Goal: Information Seeking & Learning: Learn about a topic

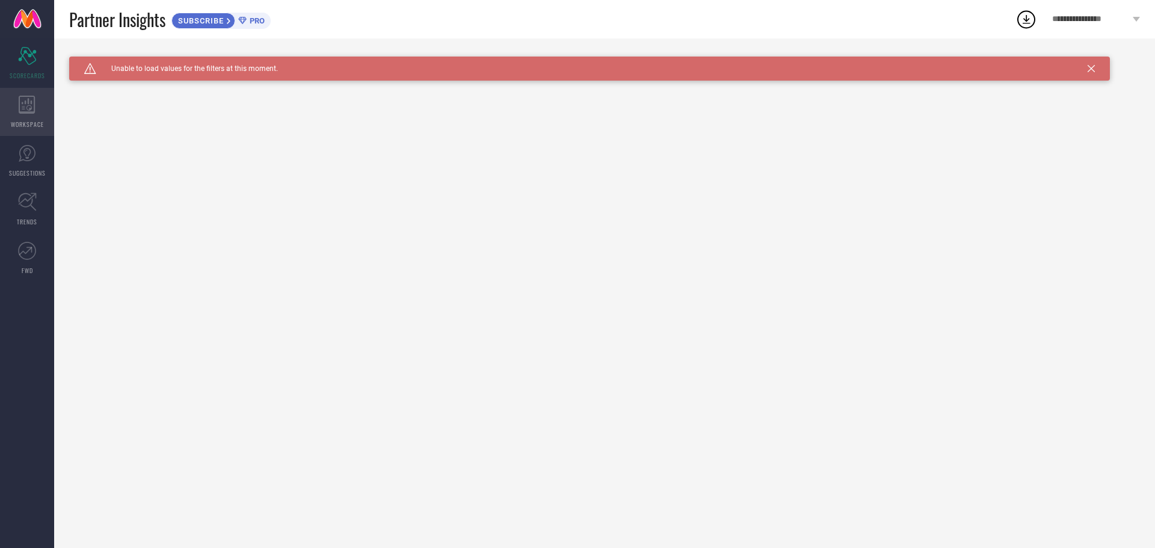
click at [30, 108] on icon at bounding box center [27, 105] width 16 height 18
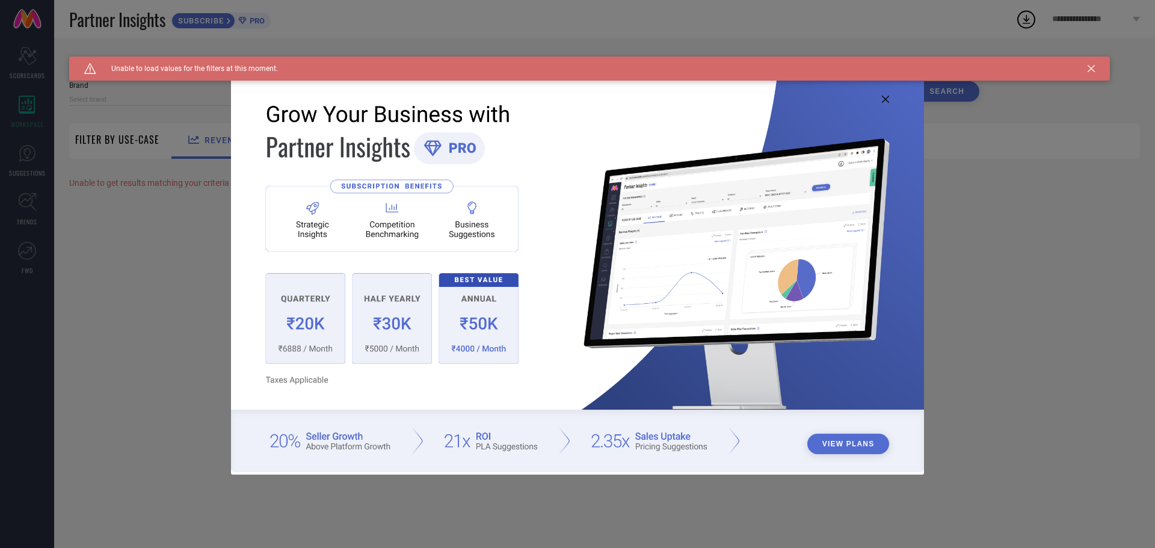
type input "1 STOP FASHION"
type input "All"
click at [886, 97] on icon at bounding box center [885, 99] width 7 height 7
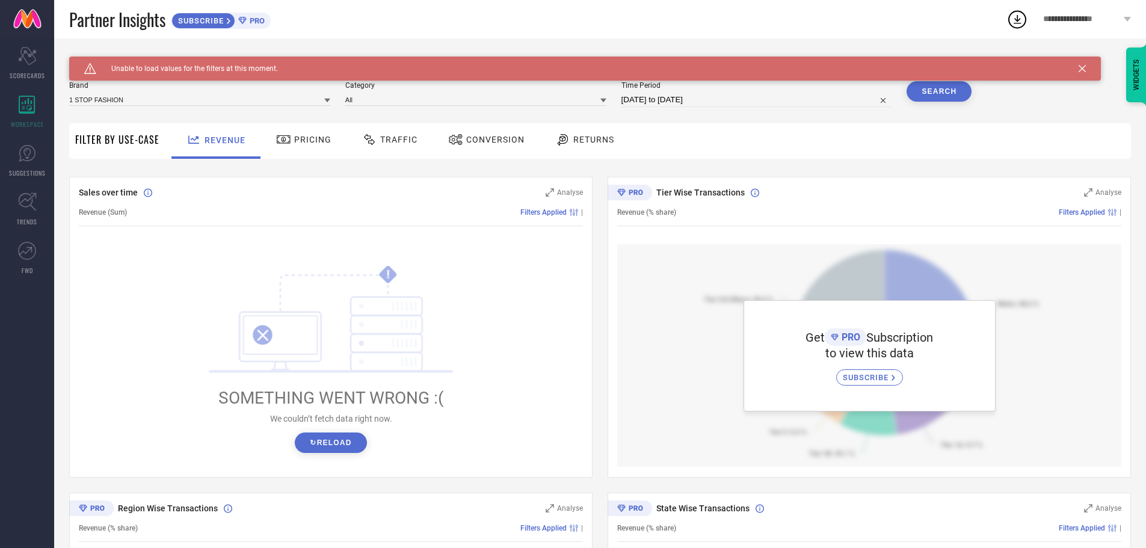
click at [316, 144] on span "Pricing" at bounding box center [312, 140] width 37 height 10
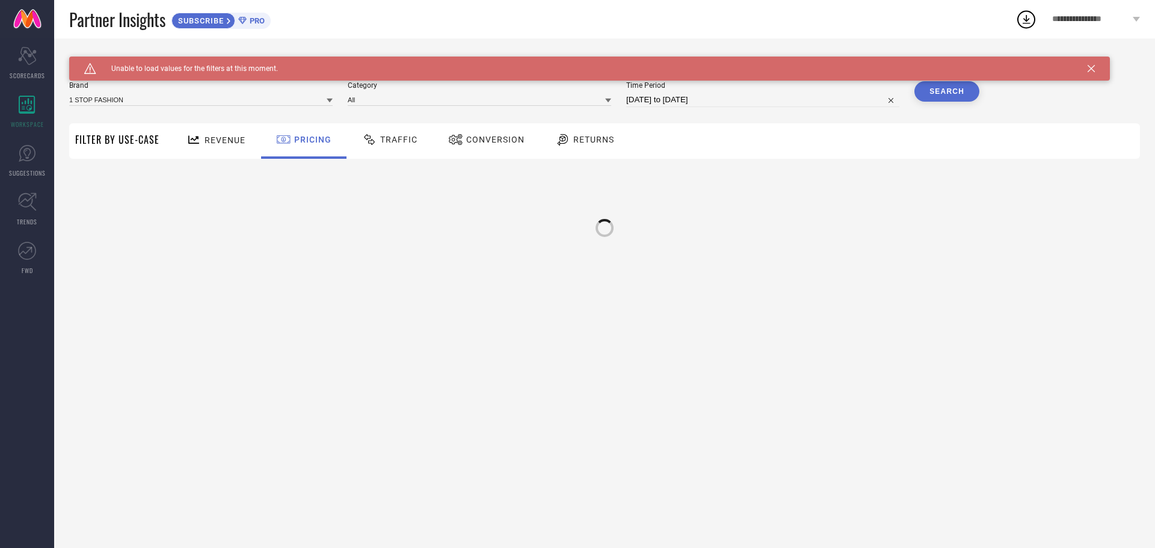
click at [391, 141] on span "Traffic" at bounding box center [398, 140] width 37 height 10
drag, startPoint x: 206, startPoint y: 140, endPoint x: 223, endPoint y: 144, distance: 17.9
click at [210, 140] on span "Revenue" at bounding box center [224, 140] width 41 height 10
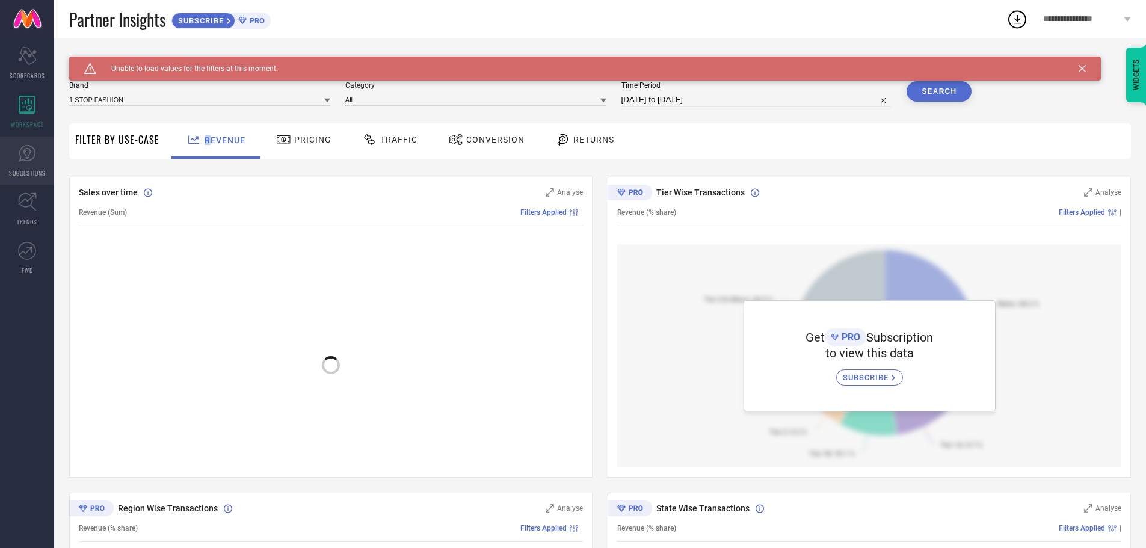
click at [22, 159] on icon at bounding box center [27, 153] width 18 height 18
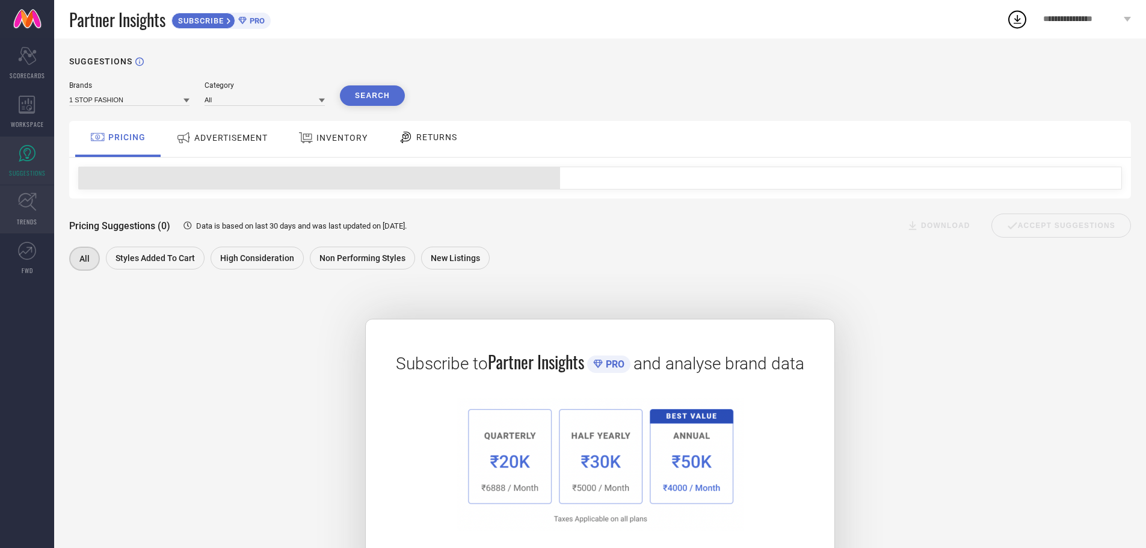
click at [13, 206] on link "TRENDS" at bounding box center [27, 209] width 54 height 48
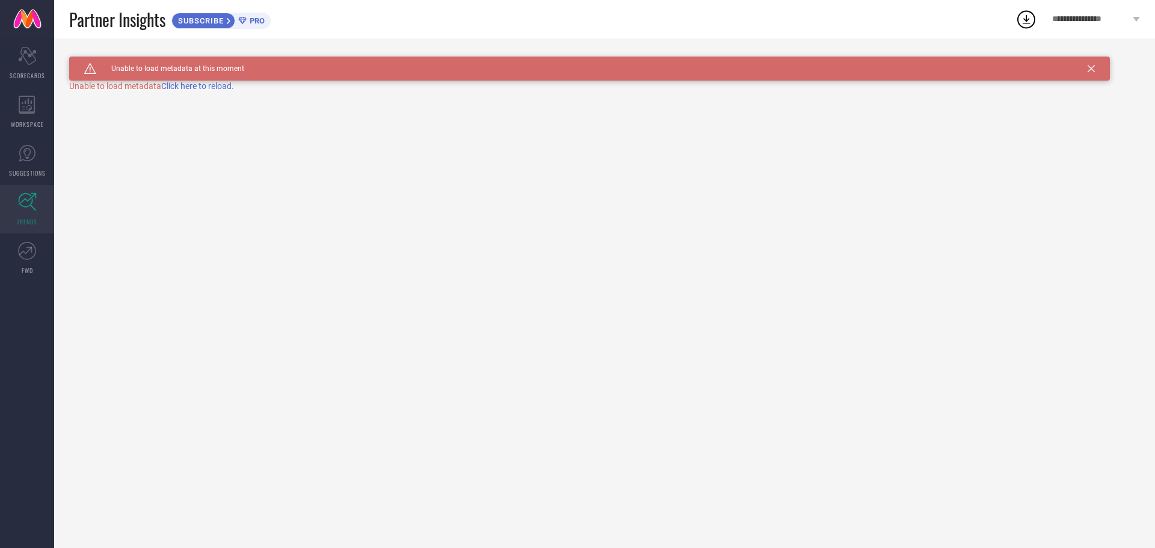
click at [1094, 69] on icon at bounding box center [1090, 68] width 7 height 7
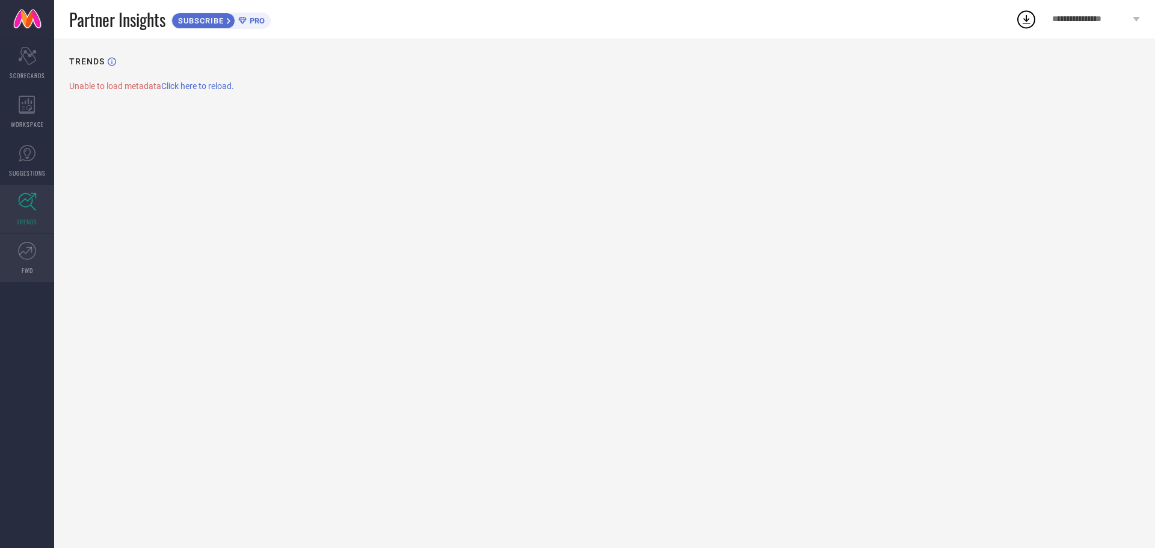
drag, startPoint x: 34, startPoint y: 263, endPoint x: 28, endPoint y: 259, distance: 7.3
click at [33, 263] on link "FWD" at bounding box center [27, 258] width 54 height 48
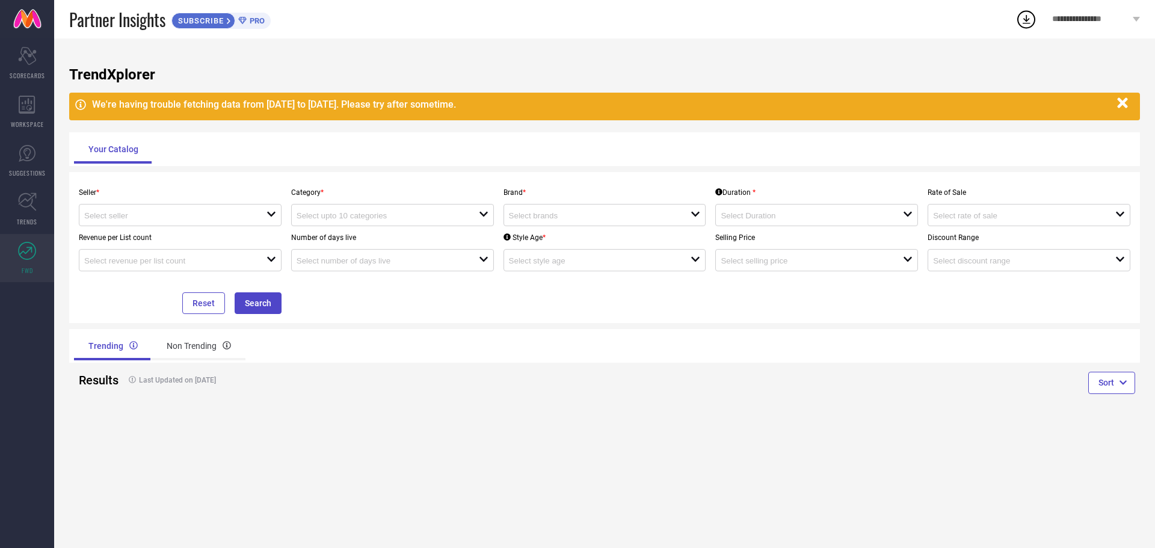
click at [120, 76] on h1 "TrendXplorer" at bounding box center [604, 74] width 1070 height 17
click at [121, 76] on h1 "TrendXplorer" at bounding box center [604, 74] width 1070 height 17
click at [121, 77] on h1 "TrendXplorer" at bounding box center [604, 74] width 1070 height 17
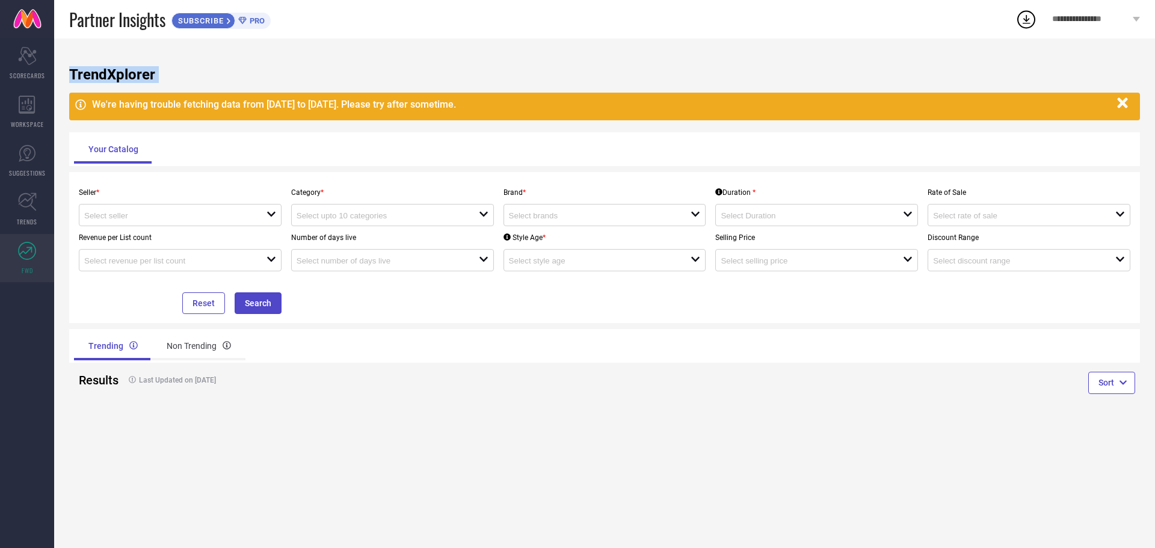
click at [1127, 106] on icon "button" at bounding box center [1122, 103] width 15 height 15
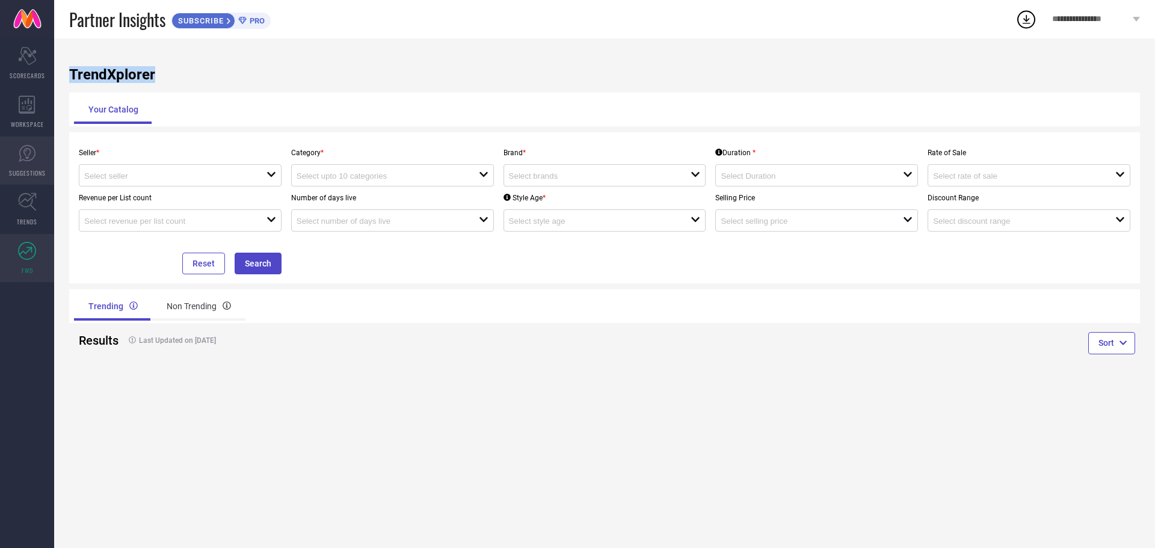
click at [19, 160] on icon at bounding box center [27, 153] width 18 height 18
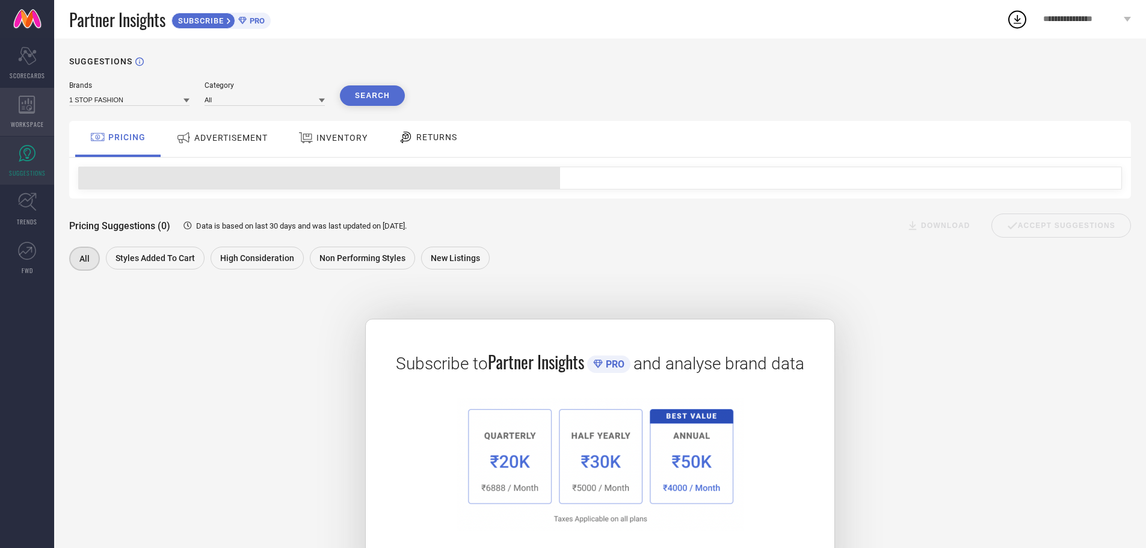
click at [13, 120] on span "WORKSPACE" at bounding box center [27, 124] width 33 height 9
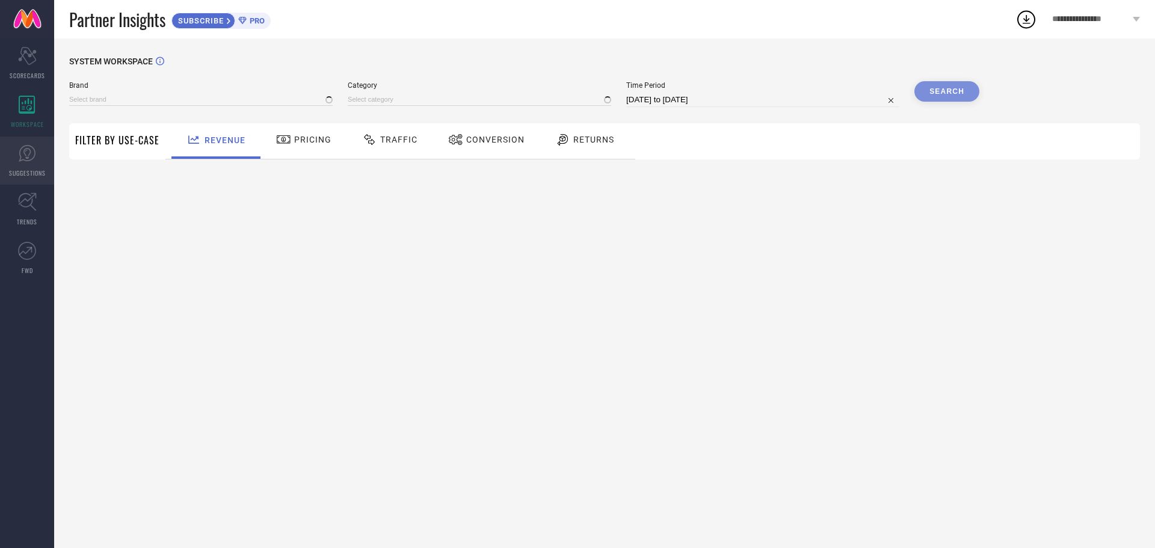
click at [14, 164] on link "SUGGESTIONS" at bounding box center [27, 161] width 54 height 48
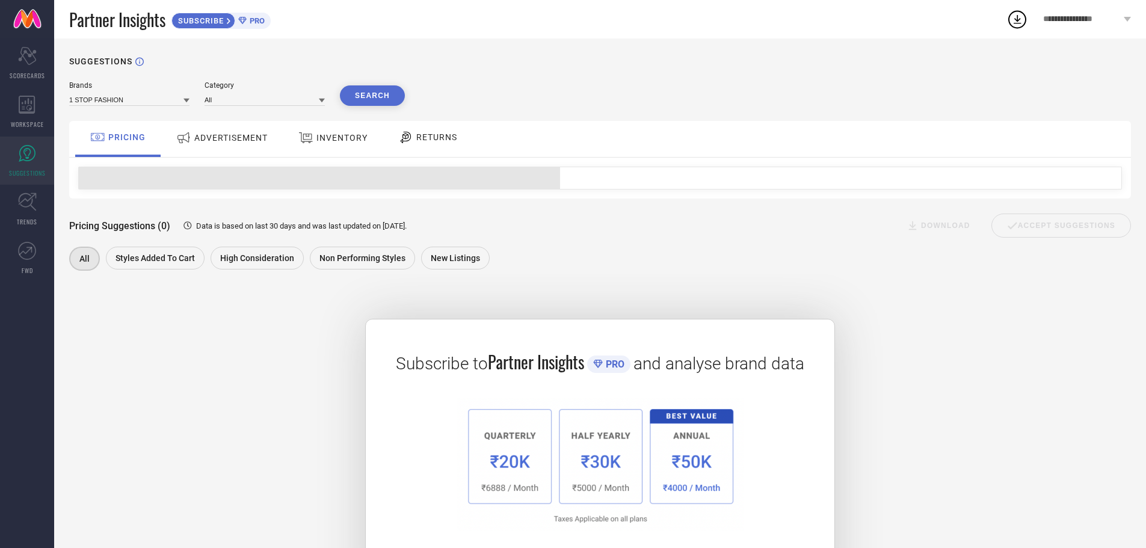
click at [229, 141] on span "ADVERTISEMENT" at bounding box center [230, 138] width 73 height 10
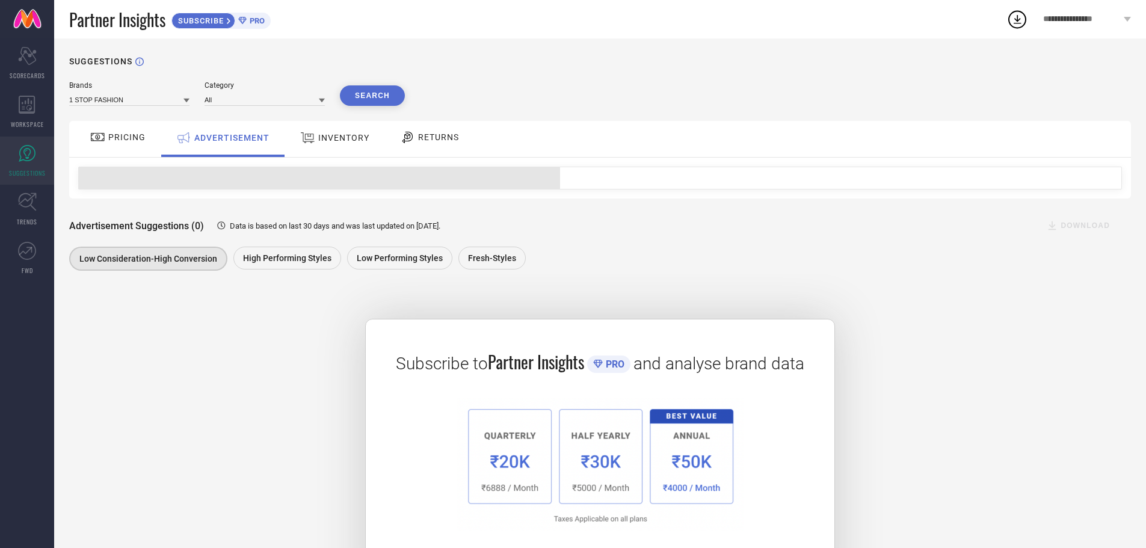
click at [343, 142] on span "INVENTORY" at bounding box center [343, 138] width 51 height 10
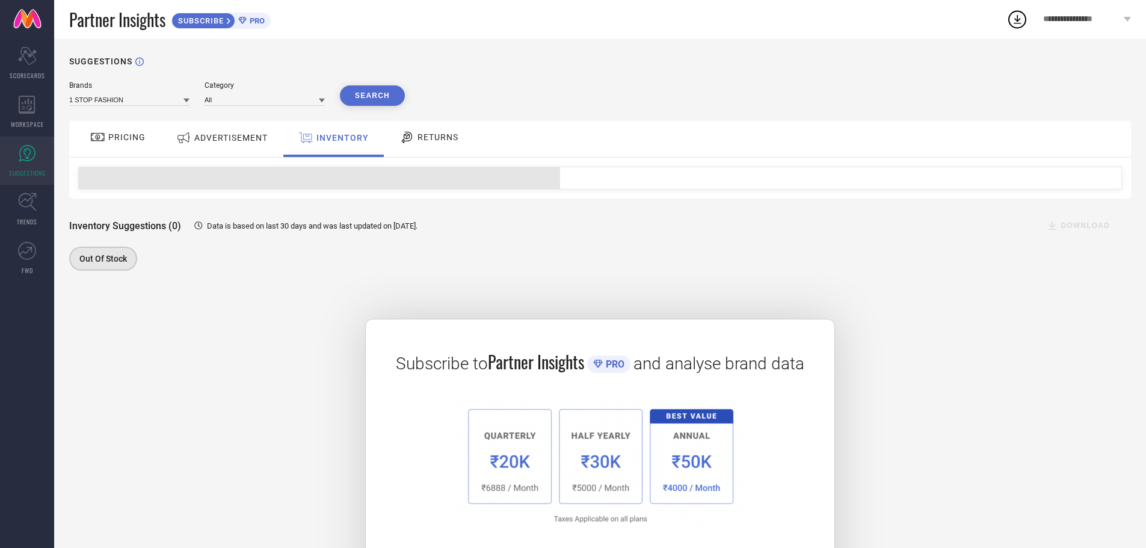
click at [426, 140] on span "RETURNS" at bounding box center [437, 137] width 41 height 10
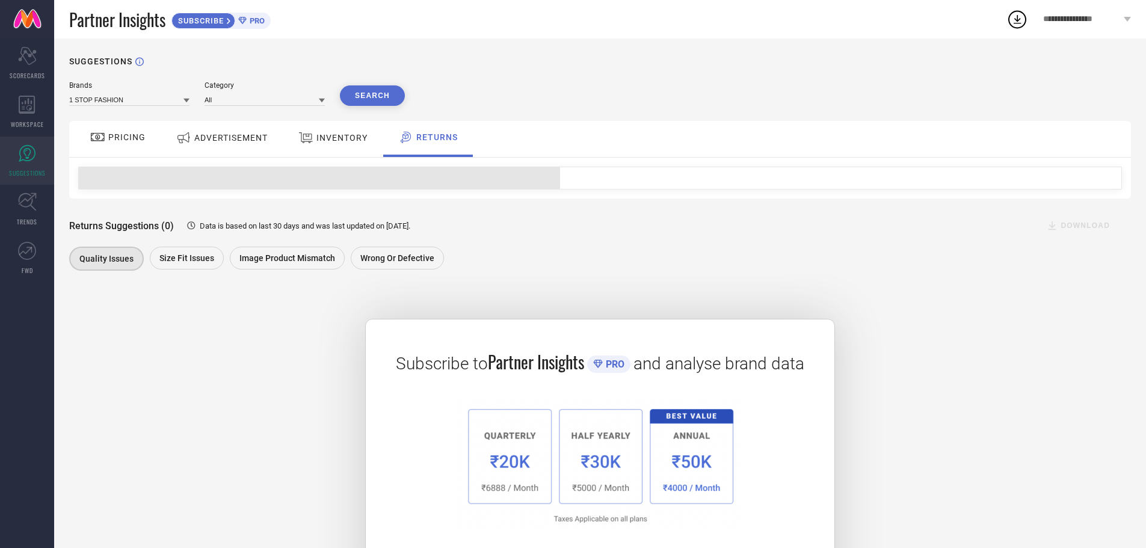
click at [324, 133] on span "INVENTORY" at bounding box center [341, 138] width 51 height 10
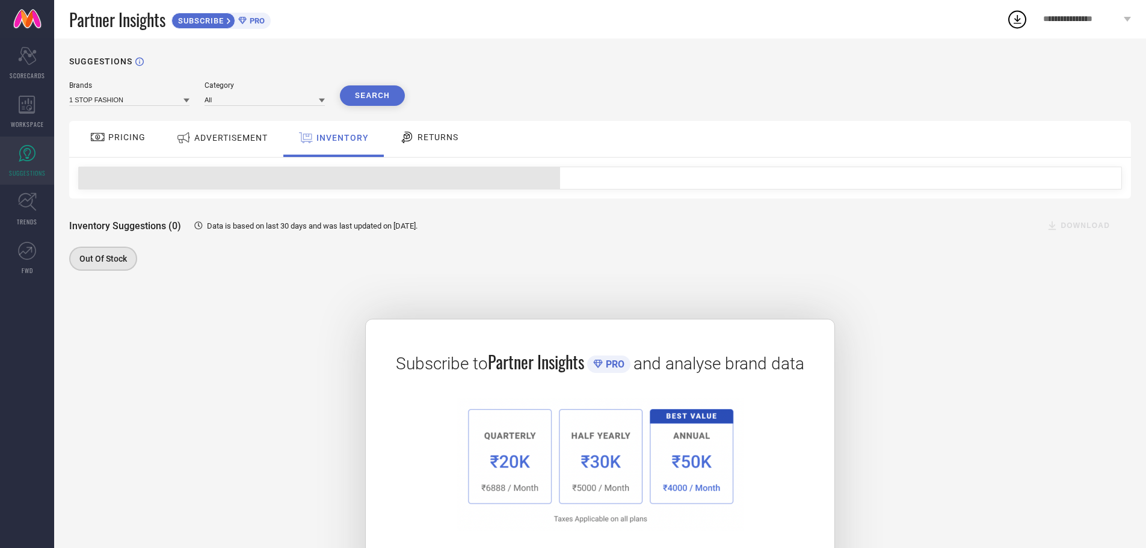
drag, startPoint x: 230, startPoint y: 141, endPoint x: 206, endPoint y: 142, distance: 24.1
click at [229, 141] on span "ADVERTISEMENT" at bounding box center [230, 138] width 73 height 10
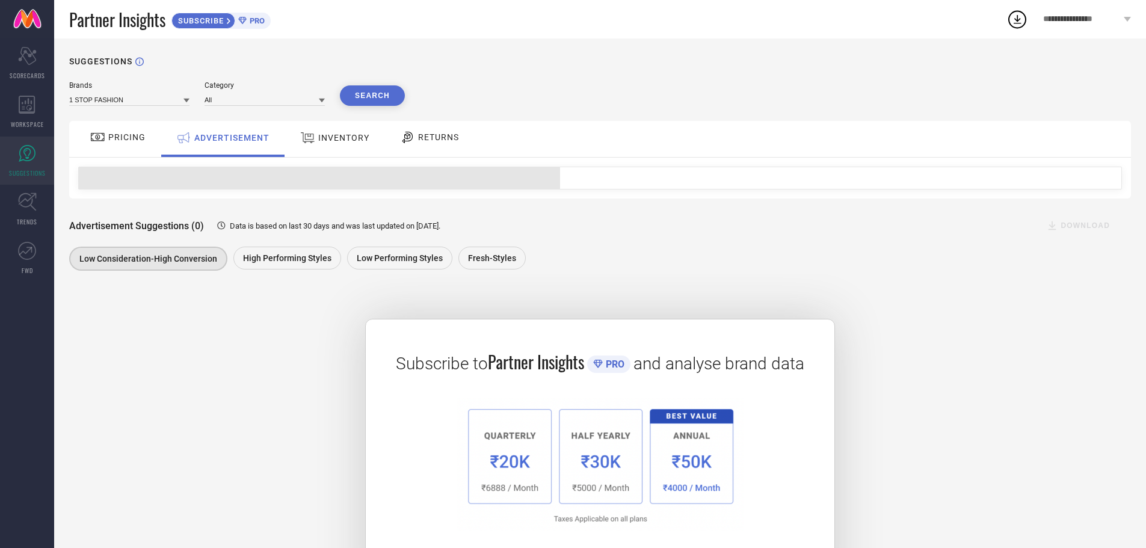
click at [109, 134] on span "PRICING" at bounding box center [126, 137] width 37 height 10
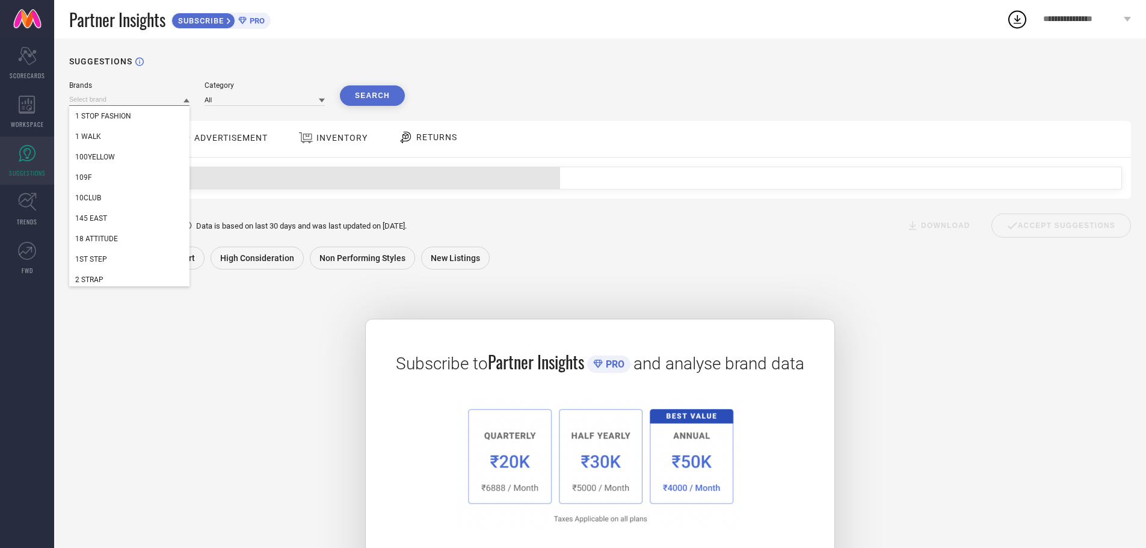
click at [167, 99] on input at bounding box center [129, 99] width 120 height 13
click at [251, 104] on input at bounding box center [264, 99] width 120 height 13
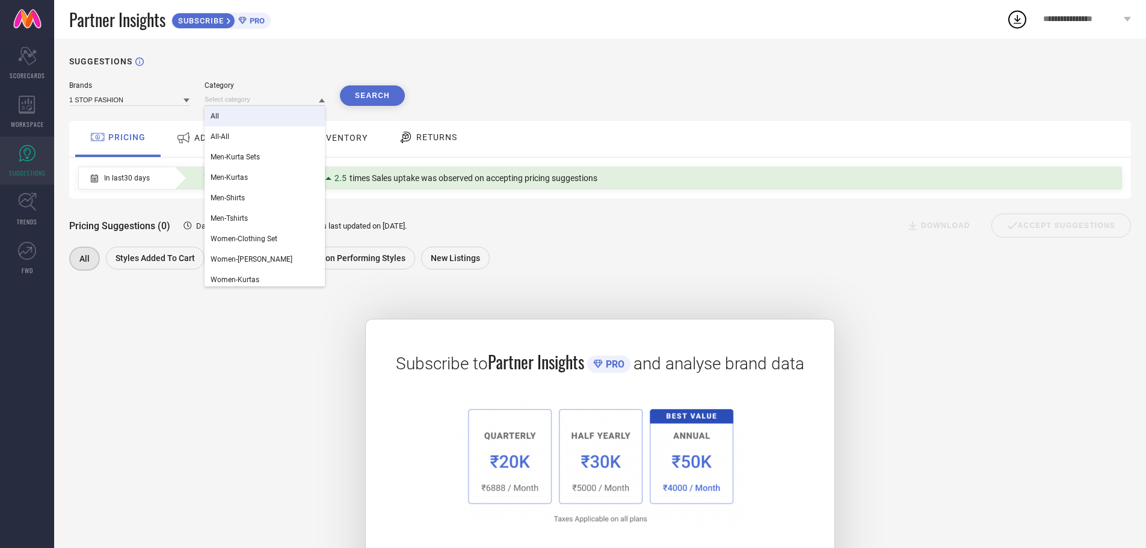
click at [640, 143] on div "PRICING ADVERTISEMENT INVENTORY RETURNS" at bounding box center [599, 139] width 1061 height 36
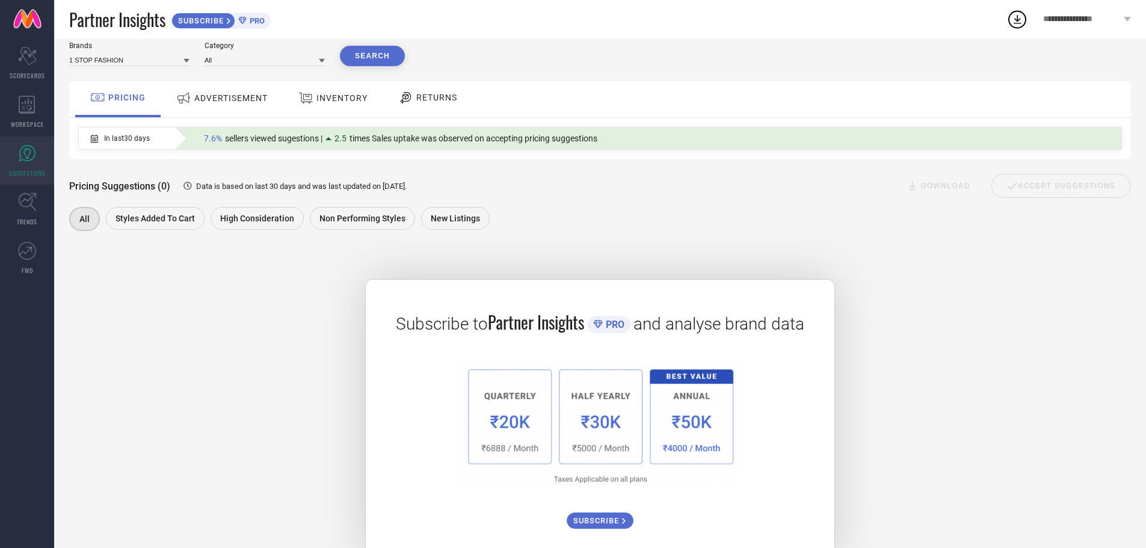
scroll to position [72, 0]
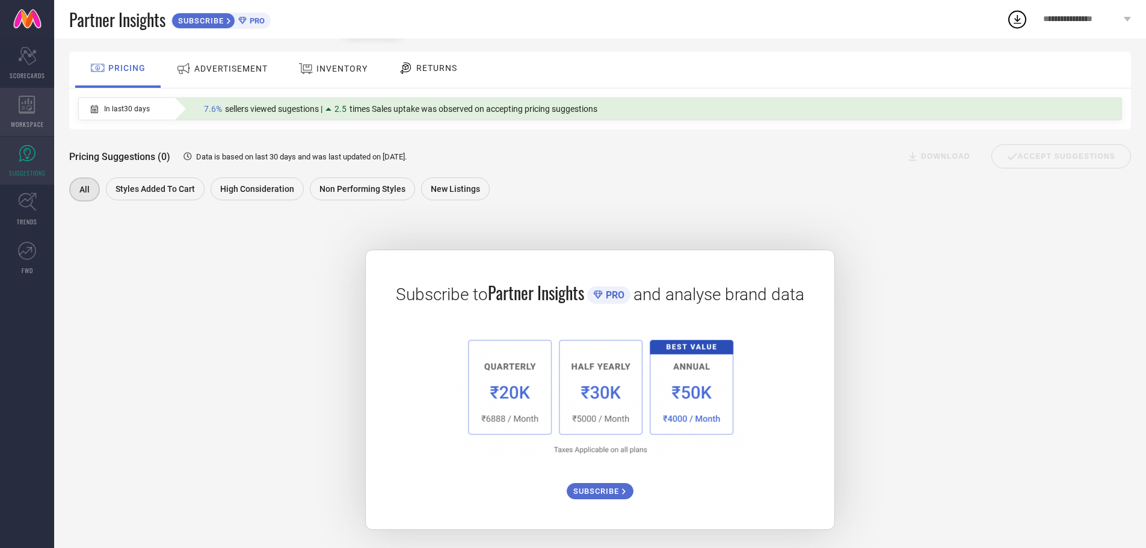
drag, startPoint x: 33, startPoint y: 111, endPoint x: 48, endPoint y: 102, distance: 17.5
click at [34, 110] on icon at bounding box center [27, 105] width 17 height 18
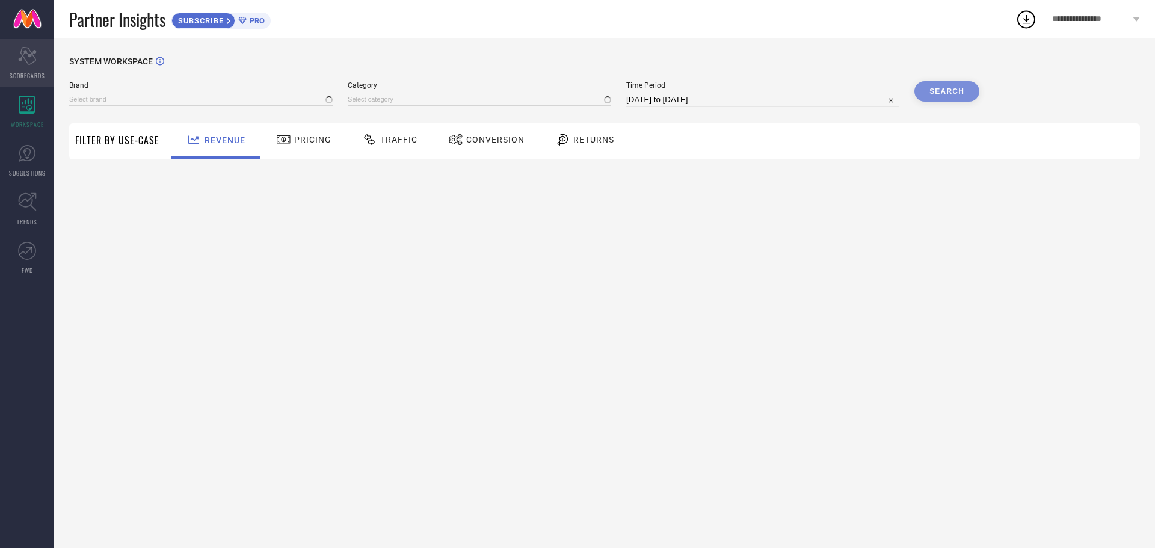
click at [34, 63] on icon "Scorecard" at bounding box center [27, 56] width 19 height 18
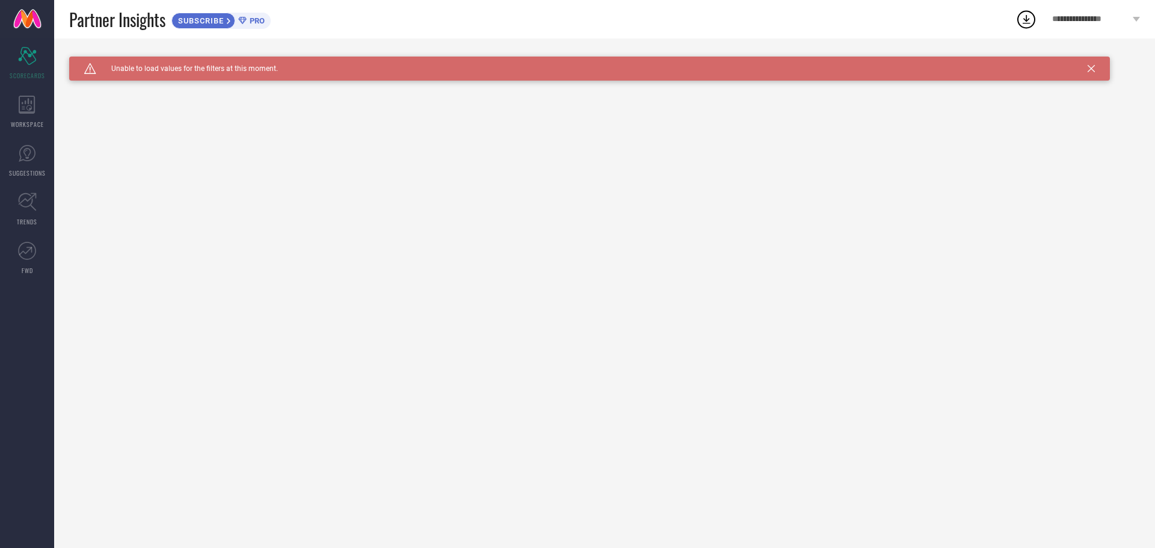
click at [1094, 71] on div "Caution Created with Sketch. Unable to load values for the filters at this mome…" at bounding box center [589, 69] width 1040 height 24
click at [1090, 65] on icon at bounding box center [1090, 68] width 7 height 7
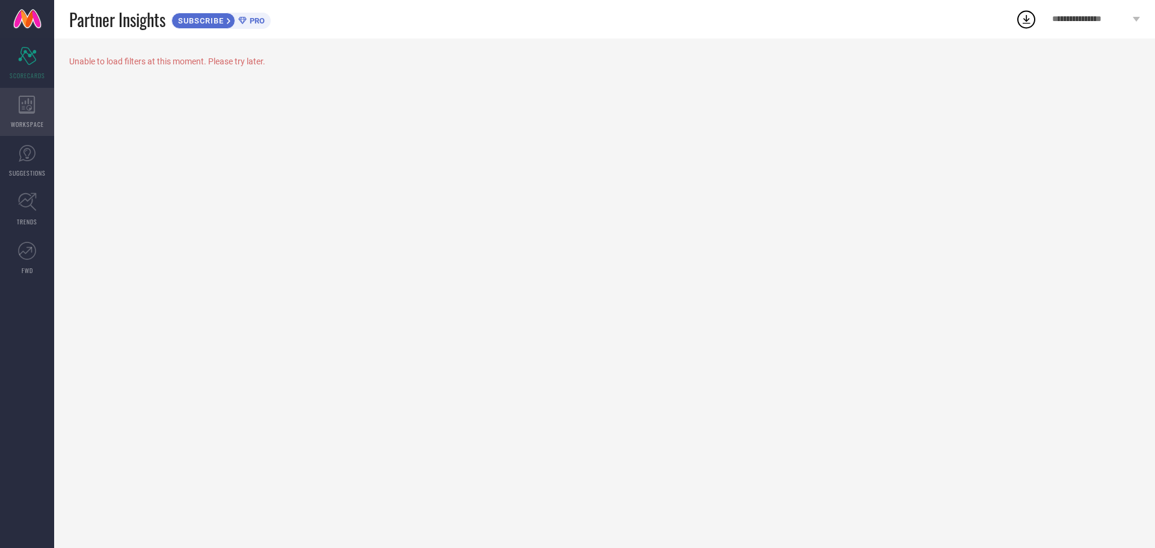
click at [27, 99] on icon at bounding box center [27, 105] width 17 height 18
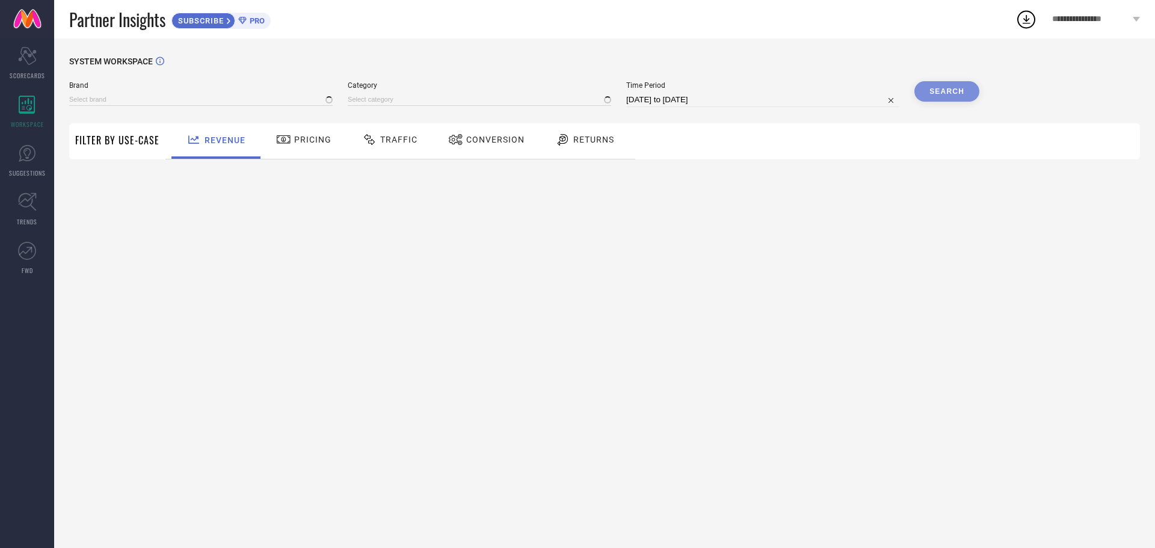
type input "1 STOP FASHION"
type input "All"
click at [91, 137] on span "Filter By Use-Case" at bounding box center [117, 140] width 84 height 14
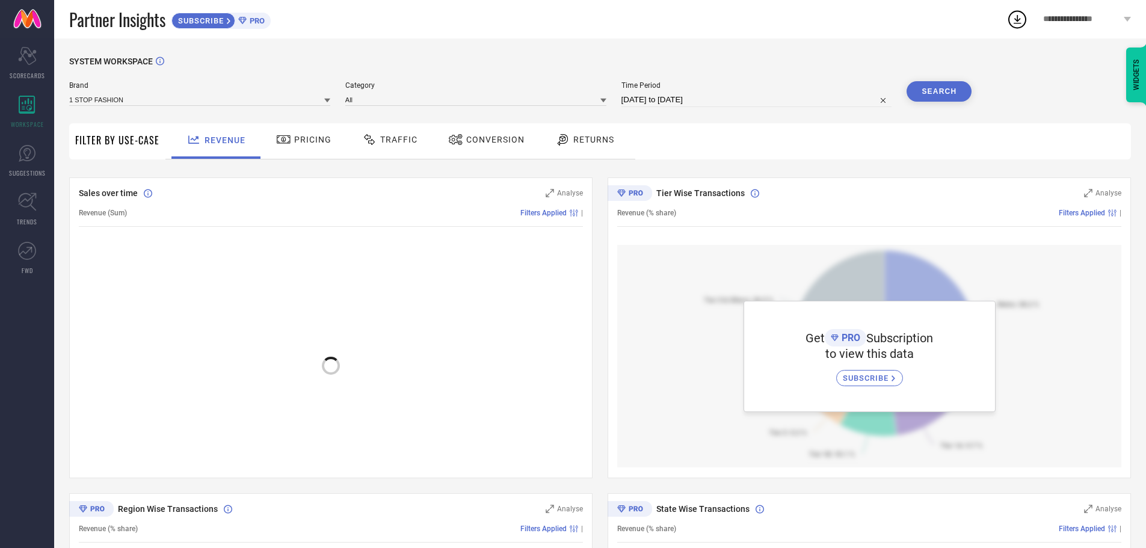
click at [375, 147] on div at bounding box center [371, 139] width 18 height 14
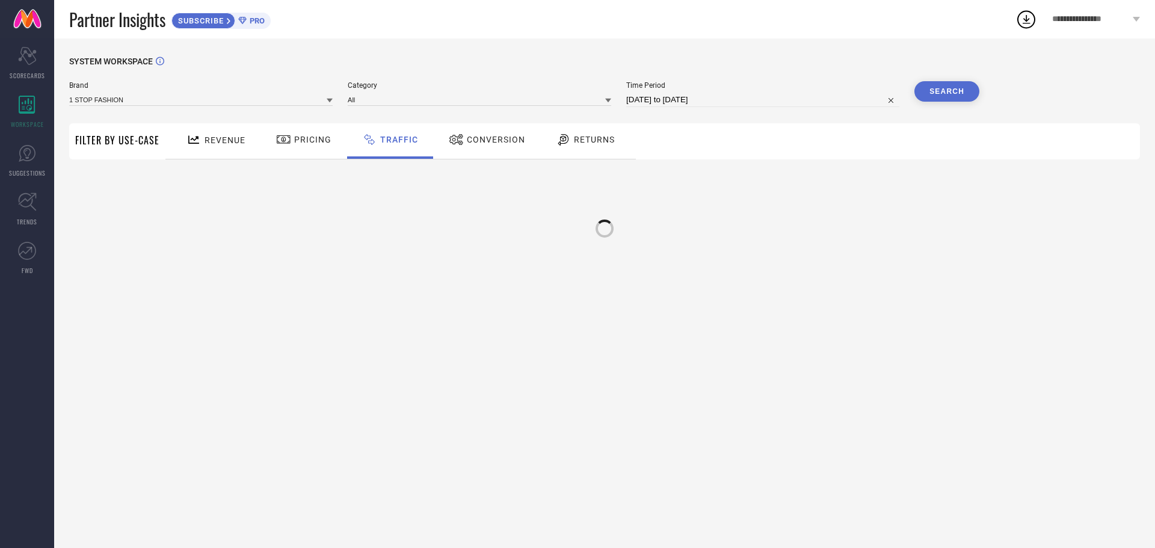
click at [302, 142] on span "Pricing" at bounding box center [312, 140] width 37 height 10
click at [387, 143] on span "Traffic" at bounding box center [398, 140] width 37 height 10
click at [504, 146] on div "Conversion" at bounding box center [487, 139] width 82 height 20
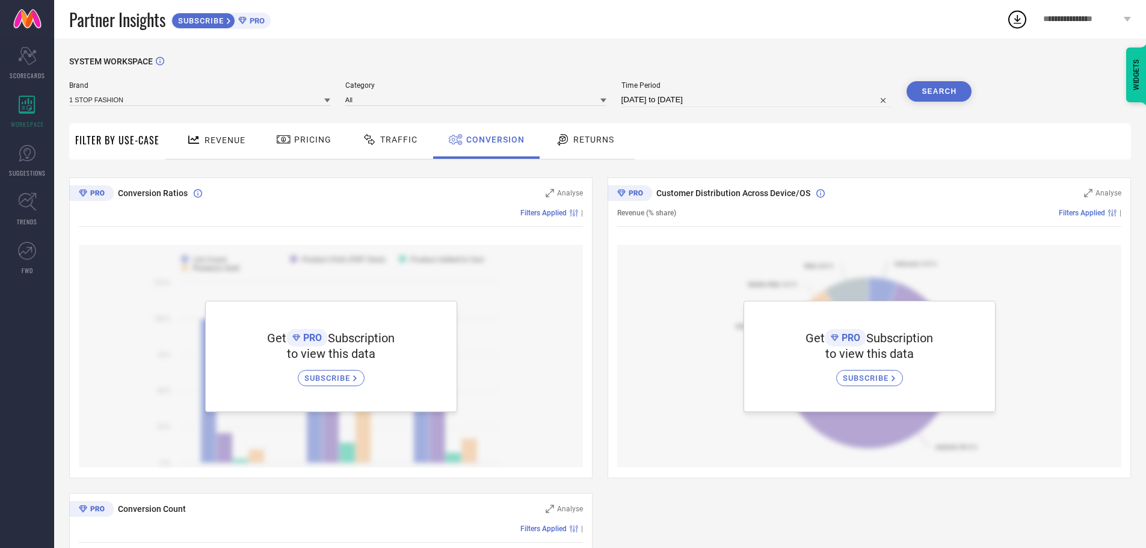
click at [594, 138] on span "Returns" at bounding box center [593, 140] width 41 height 10
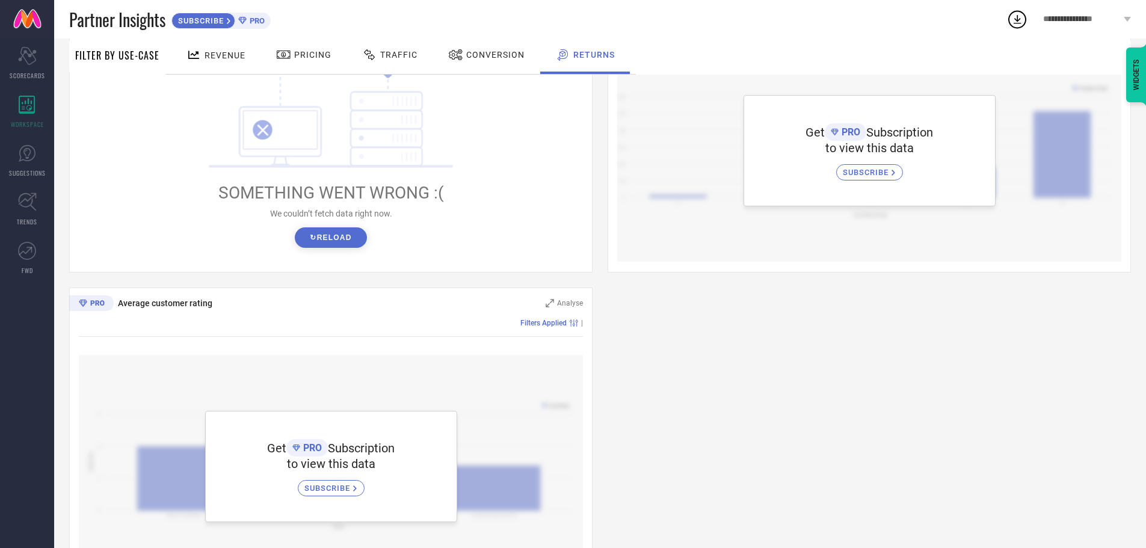
scroll to position [580, 0]
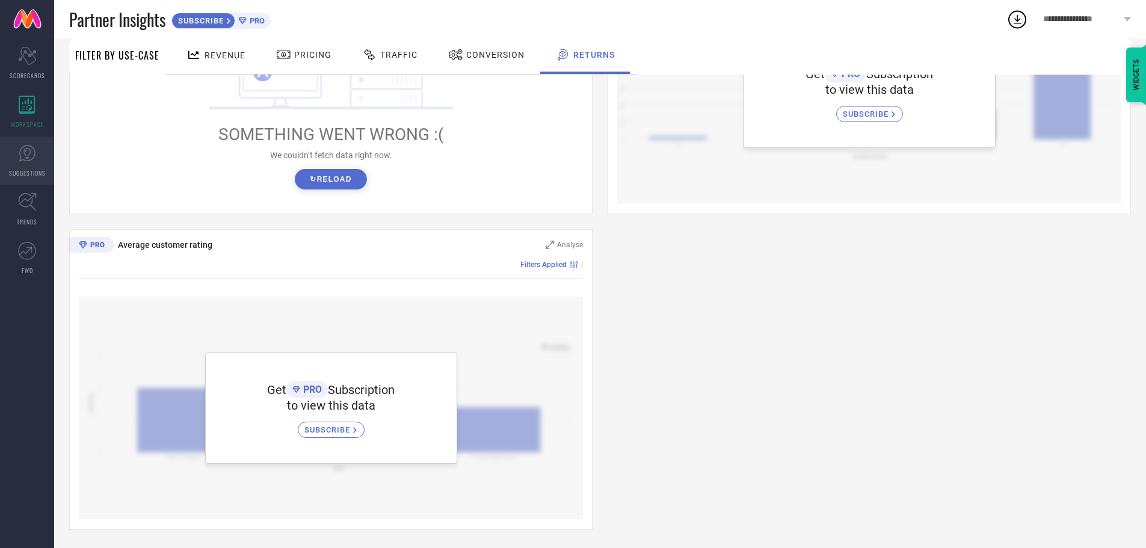
click at [30, 152] on icon at bounding box center [26, 153] width 7 height 11
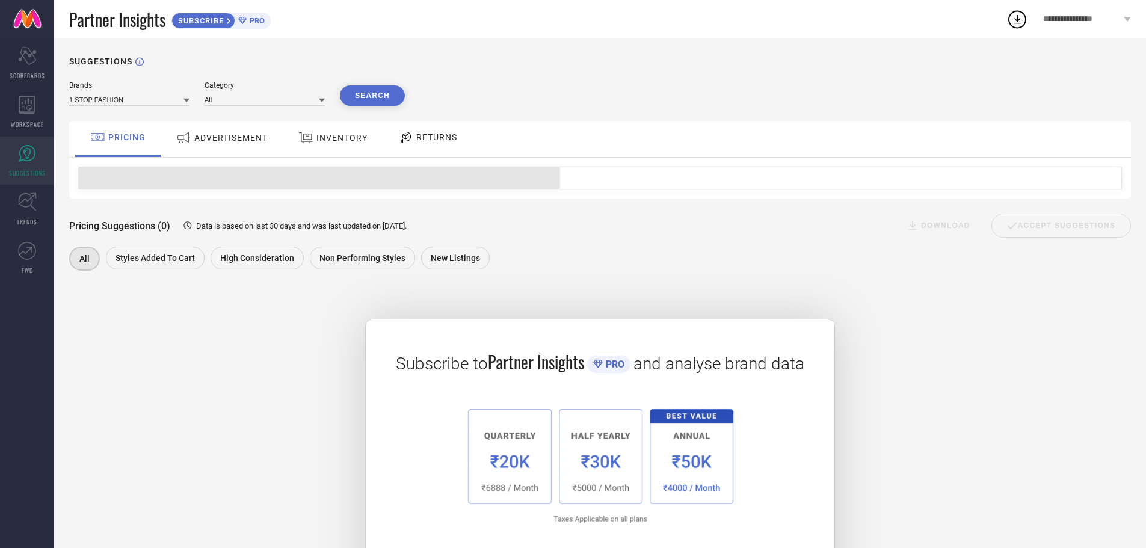
click at [248, 135] on span "ADVERTISEMENT" at bounding box center [230, 138] width 73 height 10
